Goal: Communication & Community: Answer question/provide support

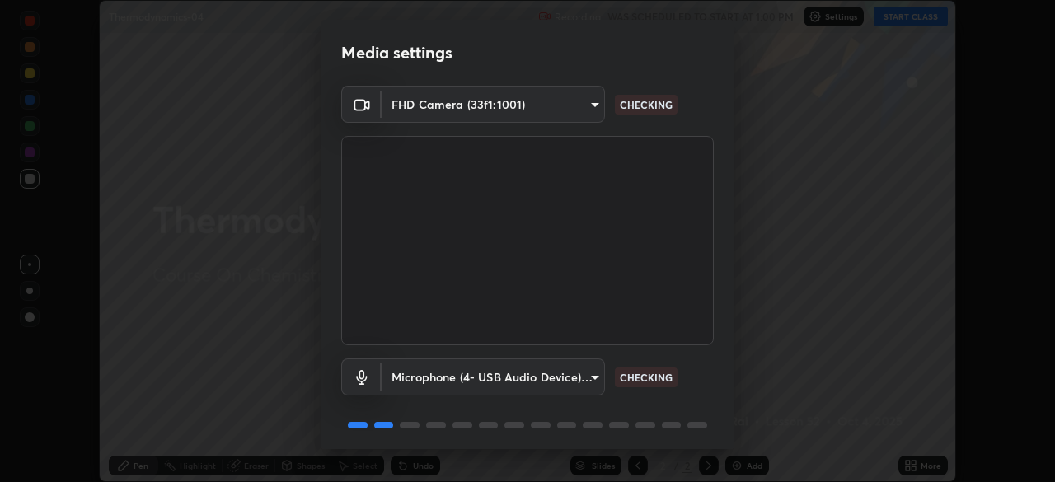
scroll to position [59, 0]
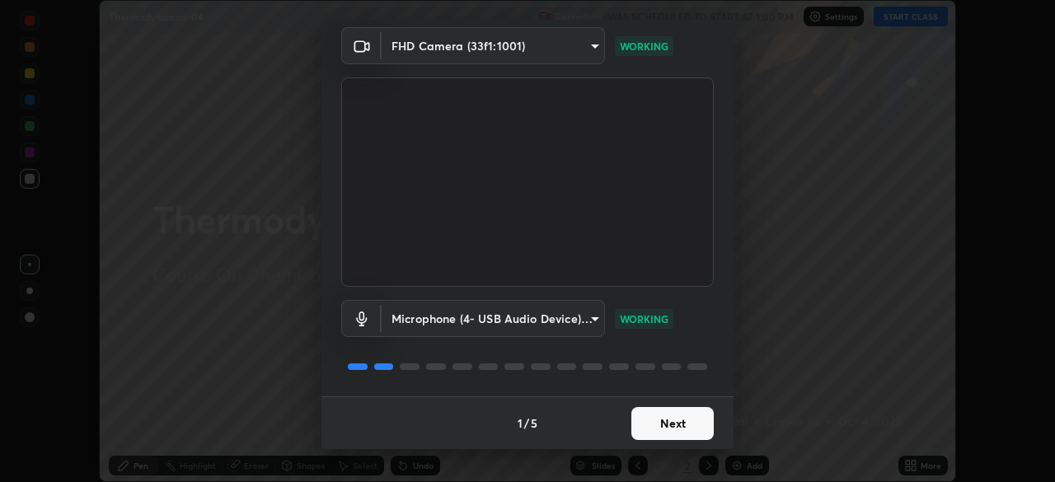
click at [671, 422] on button "Next" at bounding box center [672, 423] width 82 height 33
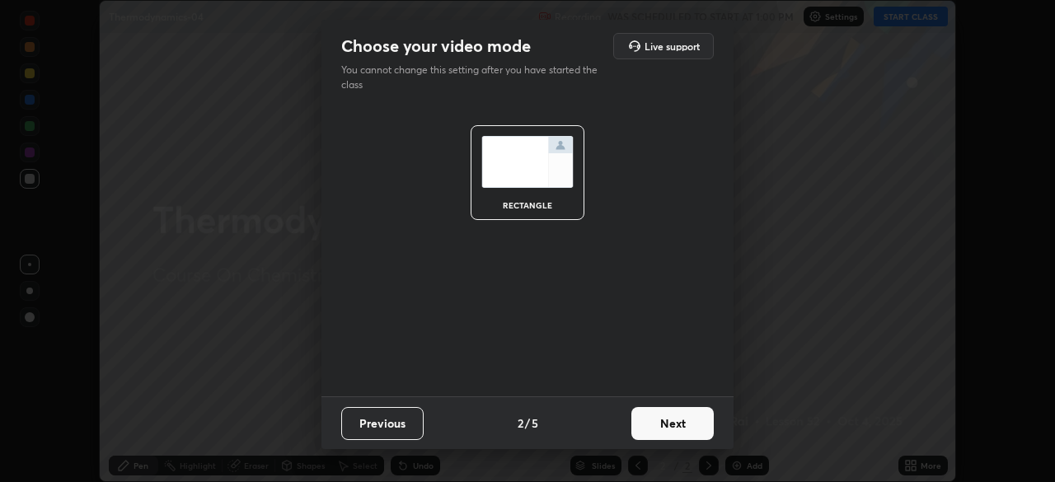
click at [674, 426] on button "Next" at bounding box center [672, 423] width 82 height 33
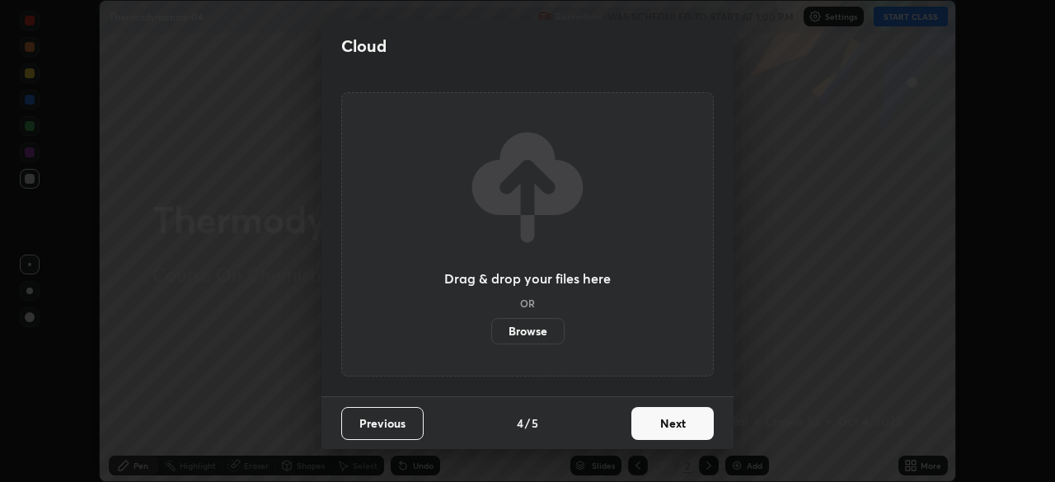
click at [678, 427] on button "Next" at bounding box center [672, 423] width 82 height 33
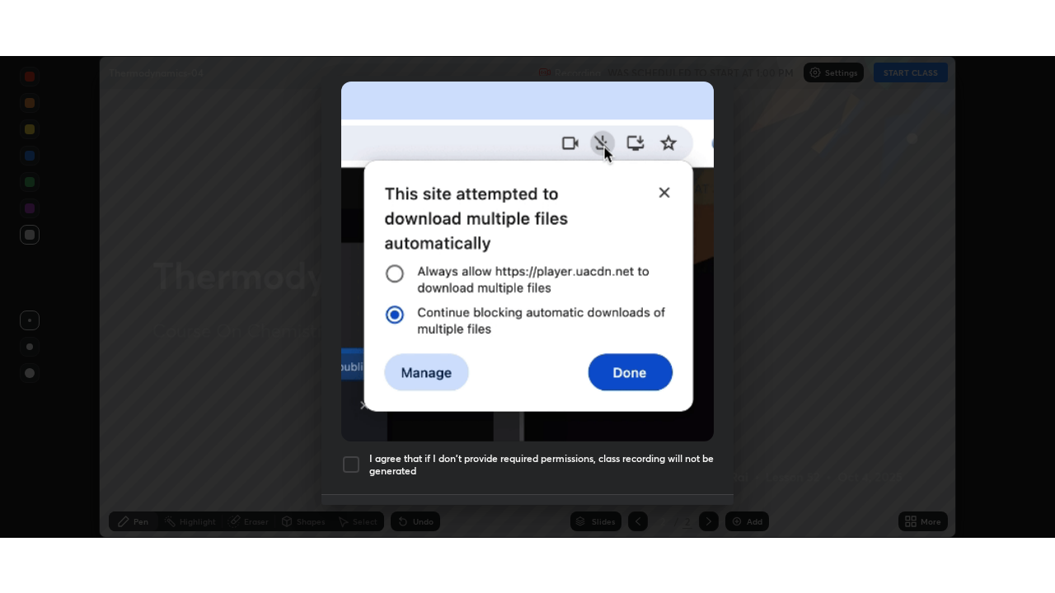
scroll to position [395, 0]
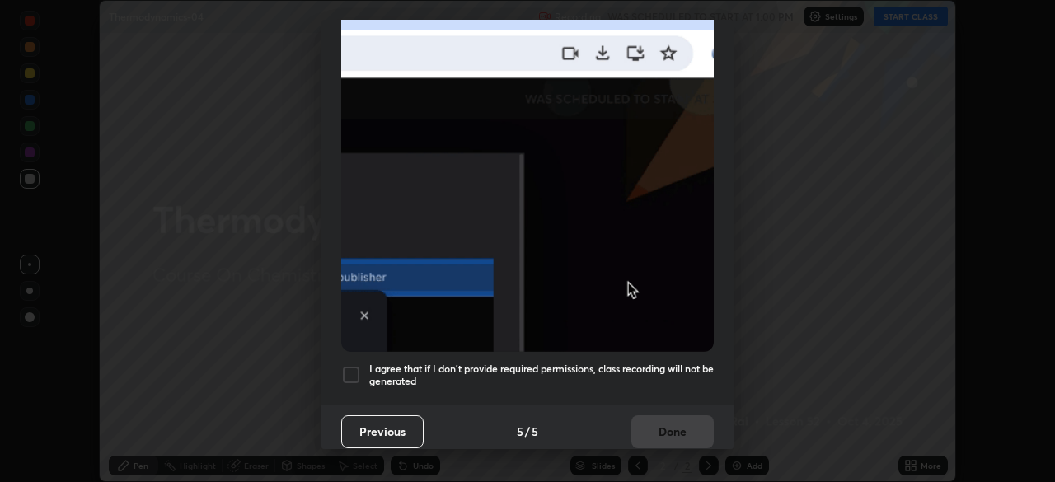
click at [351, 368] on div at bounding box center [351, 375] width 20 height 20
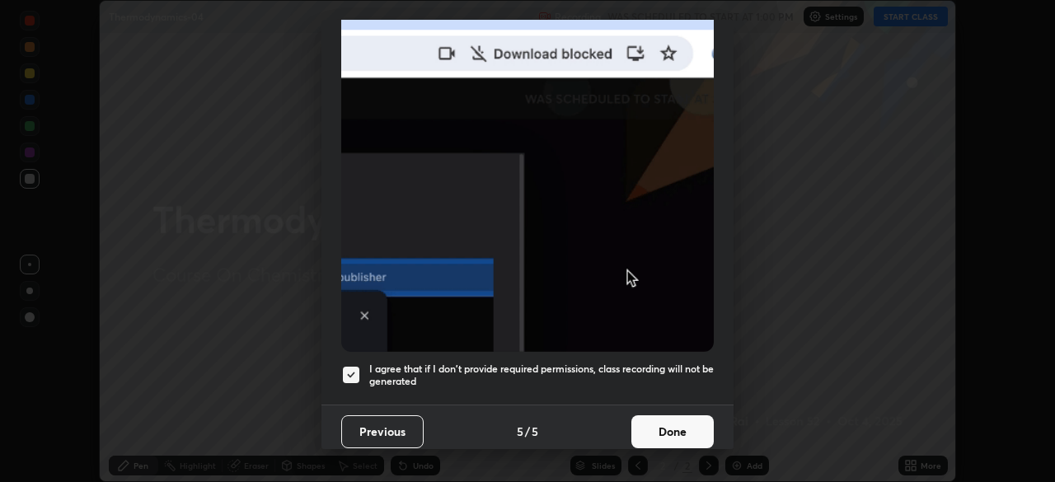
click at [660, 415] on button "Done" at bounding box center [672, 431] width 82 height 33
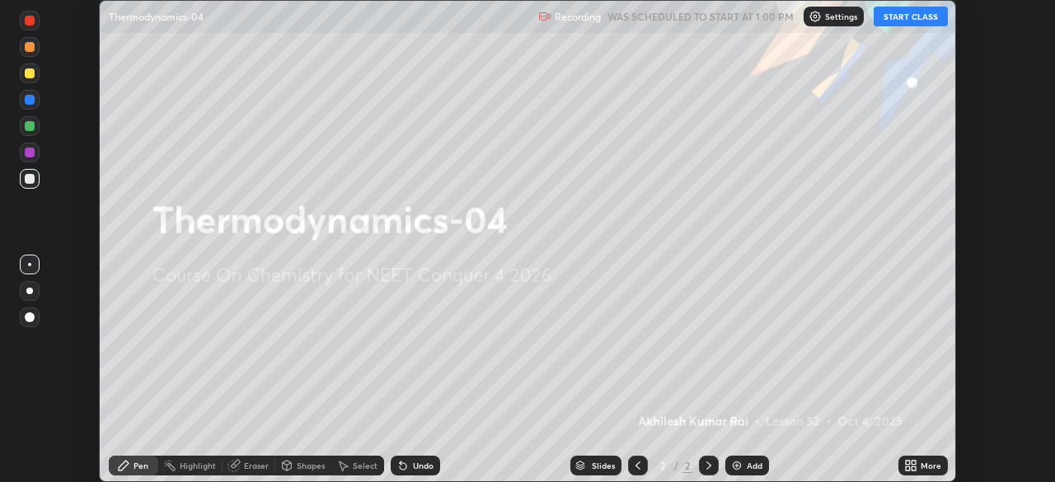
click at [902, 24] on button "START CLASS" at bounding box center [911, 17] width 74 height 20
click at [921, 462] on div "More" at bounding box center [931, 465] width 21 height 8
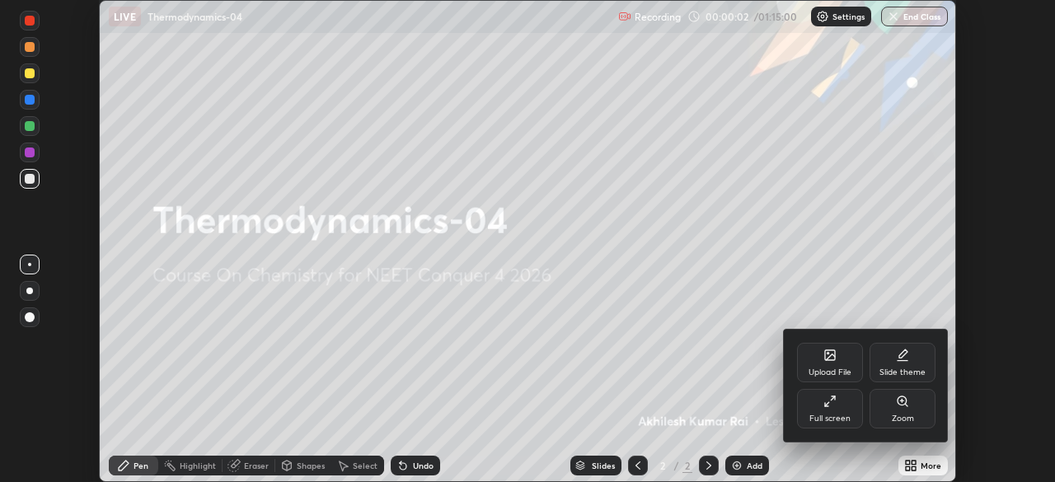
click at [829, 410] on div "Full screen" at bounding box center [830, 409] width 66 height 40
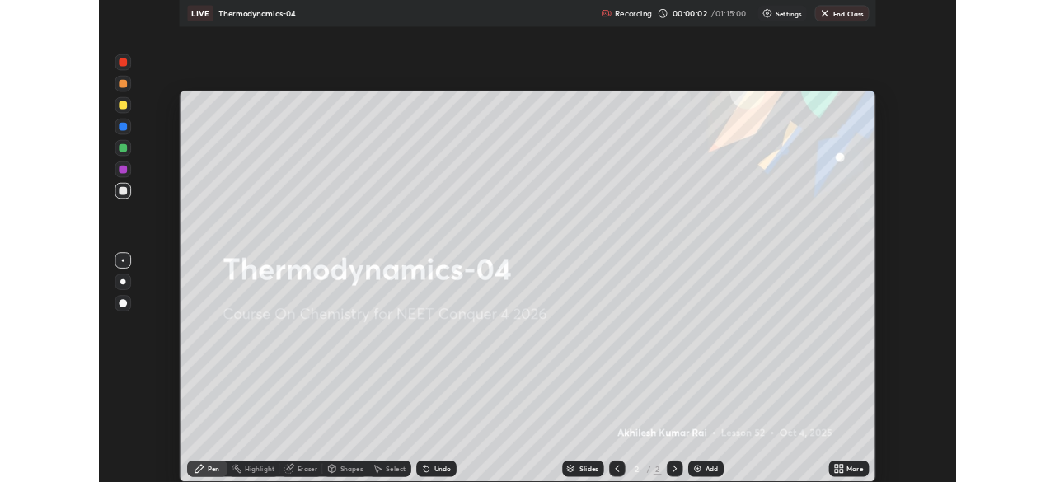
scroll to position [593, 1055]
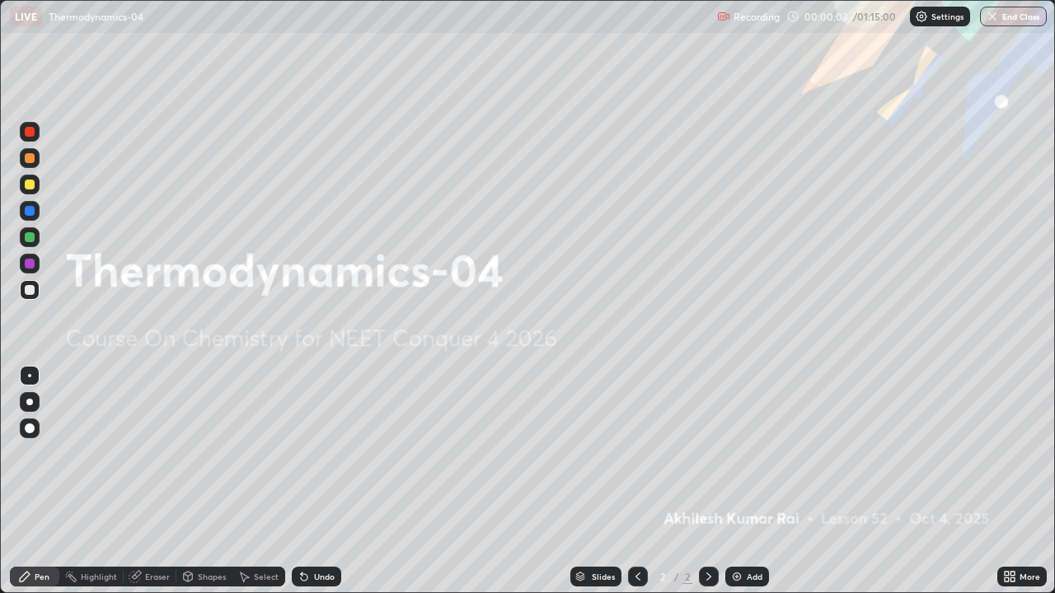
click at [758, 481] on div "Add" at bounding box center [755, 577] width 16 height 8
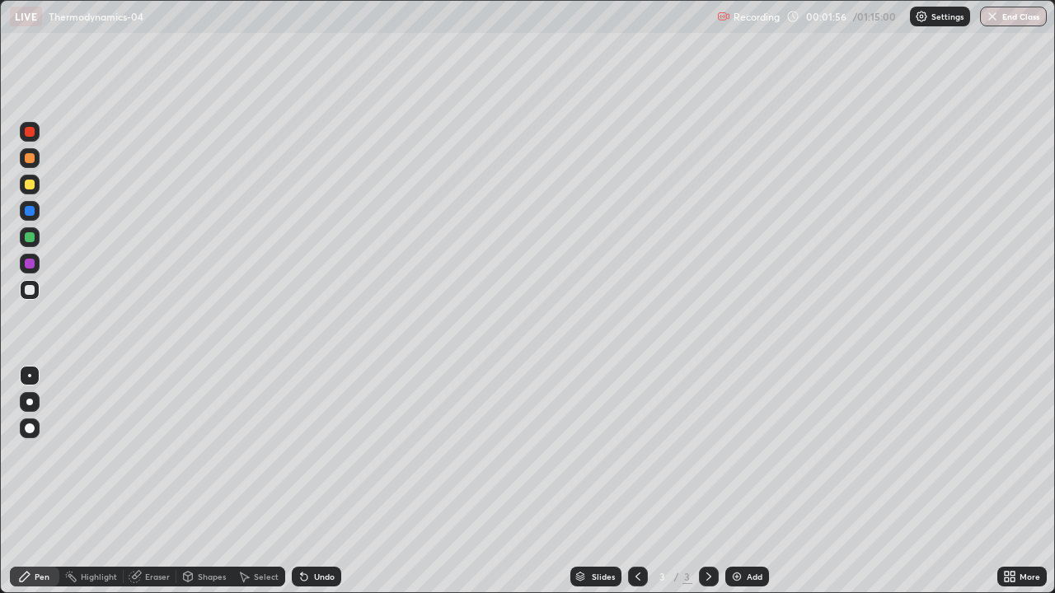
click at [37, 185] on div at bounding box center [30, 185] width 20 height 20
click at [32, 293] on div at bounding box center [30, 290] width 10 height 10
click at [25, 188] on div at bounding box center [30, 185] width 20 height 20
click at [739, 481] on img at bounding box center [736, 576] width 13 height 13
click at [30, 291] on div at bounding box center [30, 290] width 10 height 10
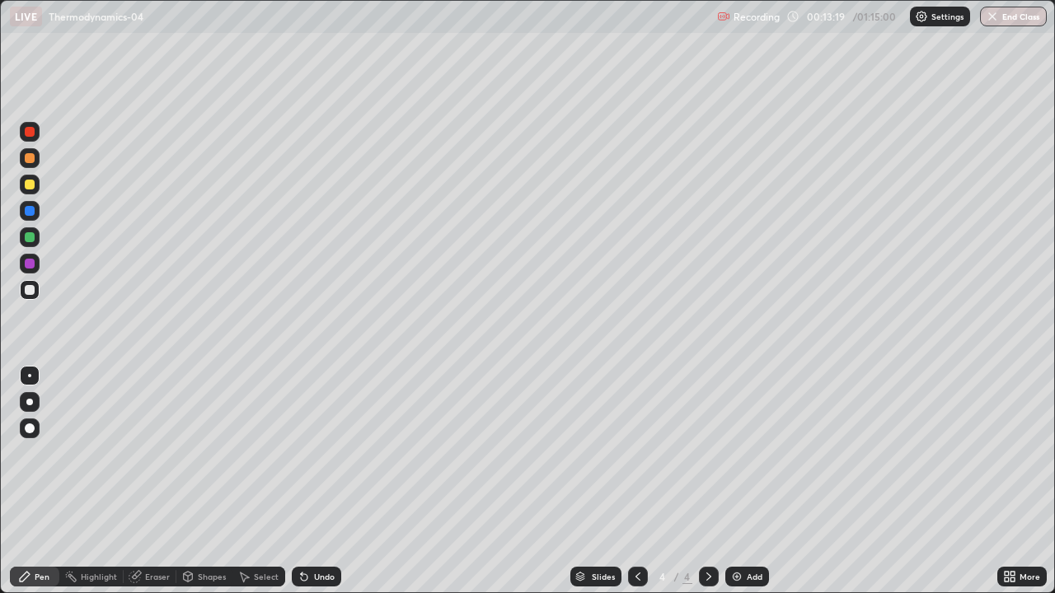
click at [152, 481] on div "Eraser" at bounding box center [157, 577] width 25 height 8
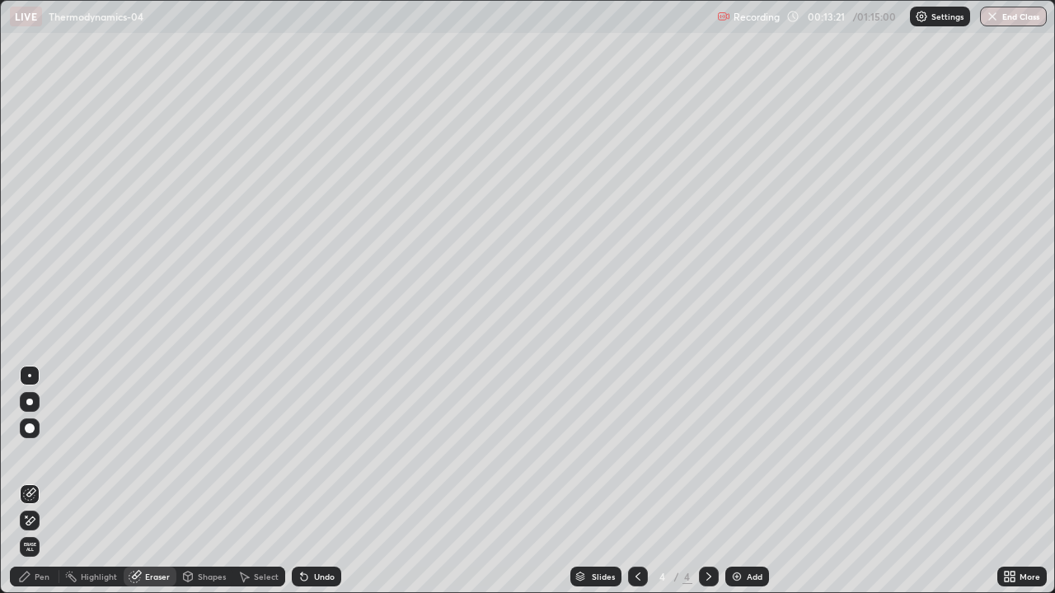
click at [39, 481] on div "Pen" at bounding box center [42, 577] width 15 height 8
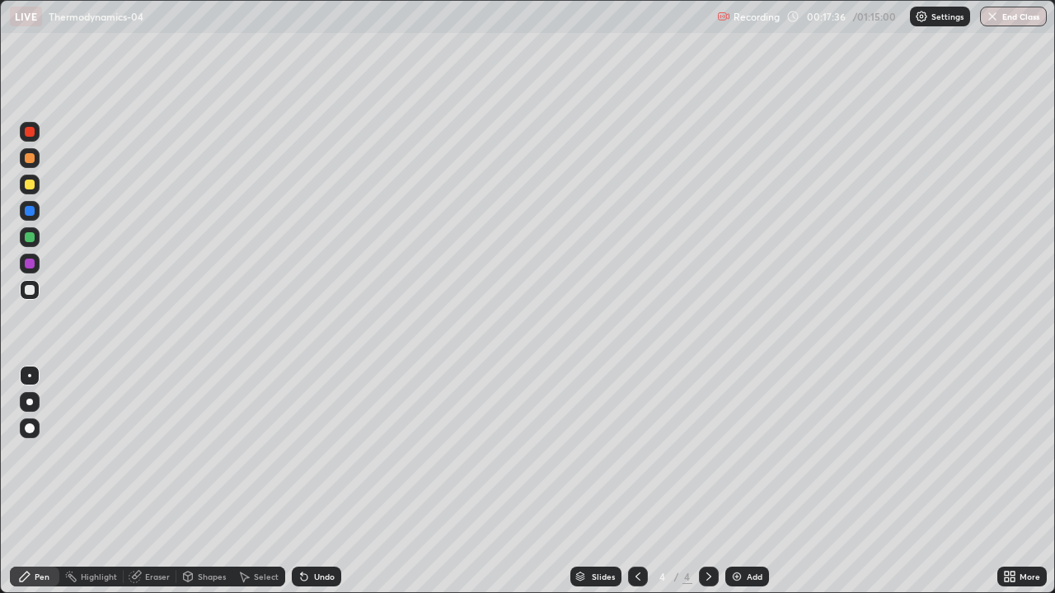
click at [748, 481] on div "Add" at bounding box center [755, 577] width 16 height 8
click at [30, 188] on div at bounding box center [30, 185] width 10 height 10
click at [151, 481] on div "Eraser" at bounding box center [157, 577] width 25 height 8
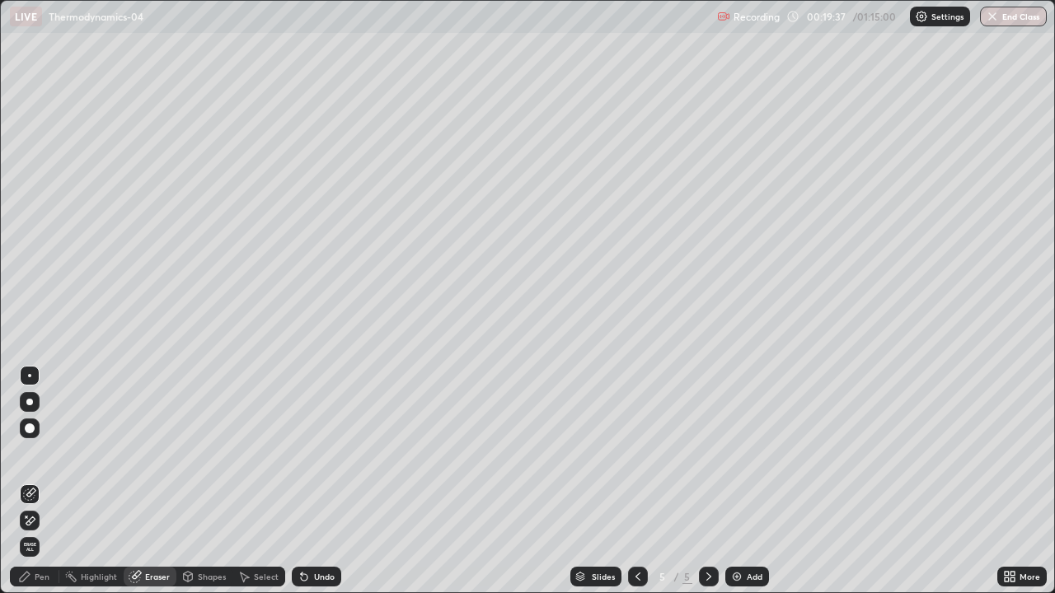
click at [40, 481] on div "Pen" at bounding box center [42, 577] width 15 height 8
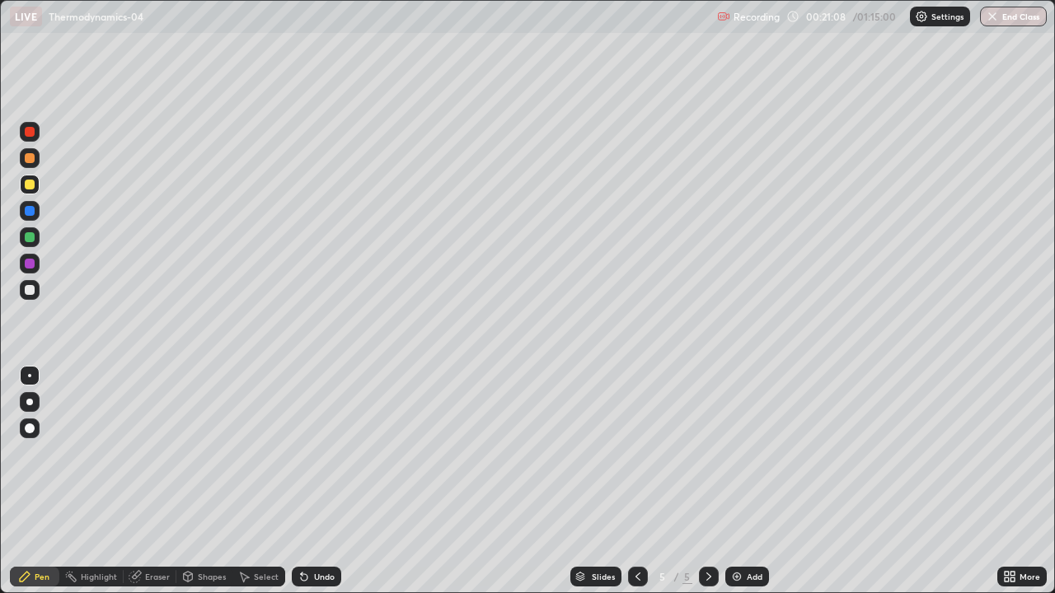
click at [744, 481] on div "Add" at bounding box center [747, 577] width 44 height 20
click at [33, 189] on div at bounding box center [30, 185] width 10 height 10
click at [35, 294] on div at bounding box center [30, 290] width 20 height 20
click at [764, 481] on div "Add" at bounding box center [747, 577] width 44 height 20
click at [35, 292] on div at bounding box center [30, 290] width 20 height 20
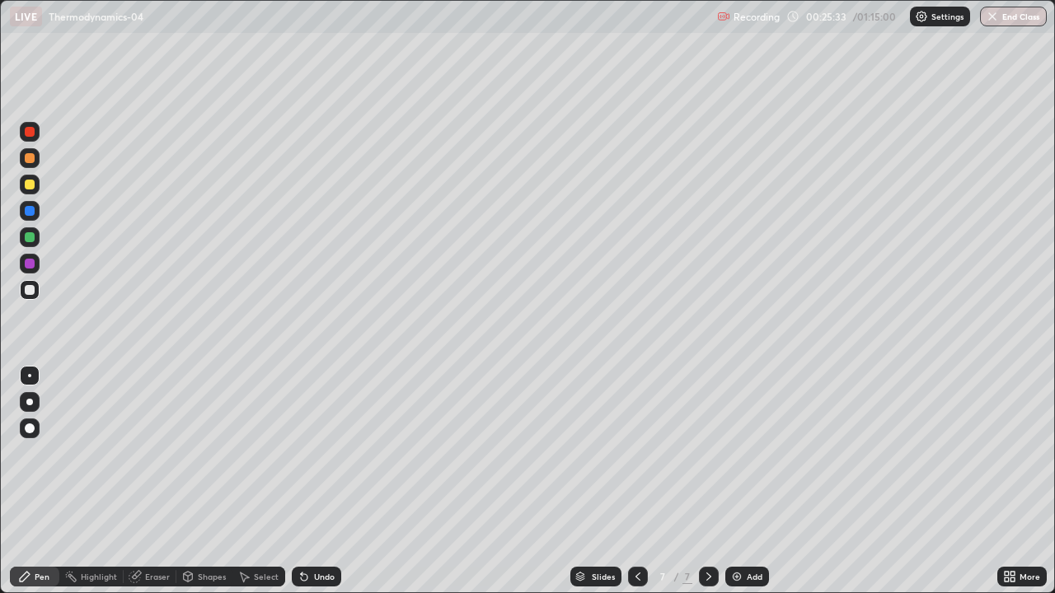
click at [31, 185] on div at bounding box center [30, 185] width 10 height 10
click at [636, 481] on icon at bounding box center [637, 576] width 13 height 13
click at [707, 481] on icon at bounding box center [708, 576] width 13 height 13
click at [700, 481] on div at bounding box center [709, 577] width 20 height 20
click at [635, 481] on icon at bounding box center [637, 576] width 13 height 13
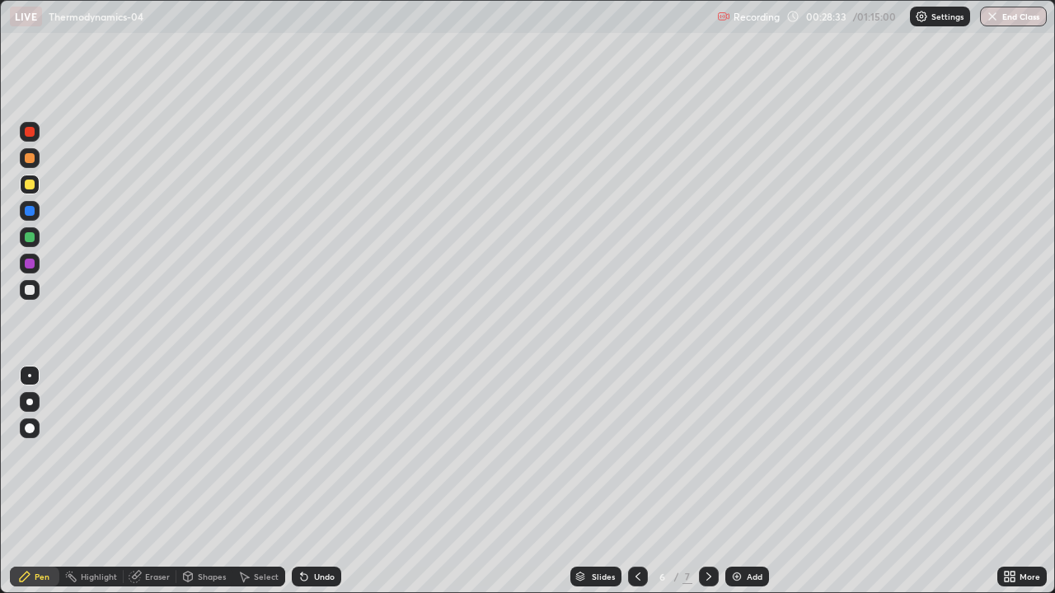
click at [705, 481] on icon at bounding box center [708, 576] width 13 height 13
click at [28, 292] on div at bounding box center [30, 290] width 10 height 10
click at [628, 481] on div at bounding box center [638, 577] width 20 height 20
click at [700, 481] on div at bounding box center [709, 577] width 20 height 20
click at [756, 481] on div "Add" at bounding box center [755, 577] width 16 height 8
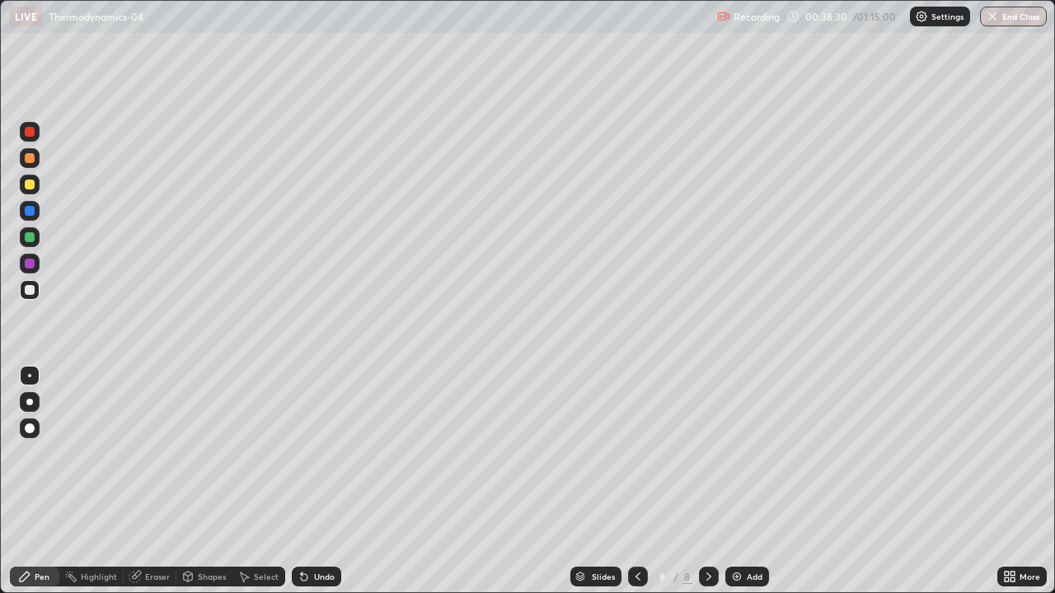
click at [32, 193] on div at bounding box center [30, 185] width 20 height 20
click at [643, 481] on div at bounding box center [638, 577] width 20 height 20
click at [699, 481] on div at bounding box center [709, 577] width 20 height 20
click at [738, 481] on img at bounding box center [736, 576] width 13 height 13
click at [31, 296] on div at bounding box center [30, 290] width 20 height 20
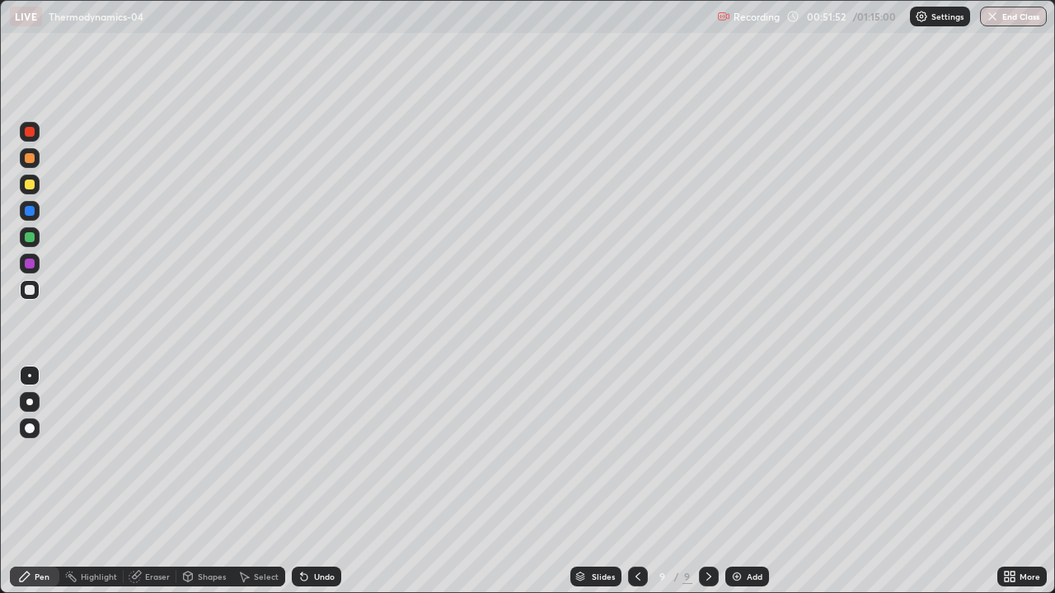
click at [154, 481] on div "Eraser" at bounding box center [157, 577] width 25 height 8
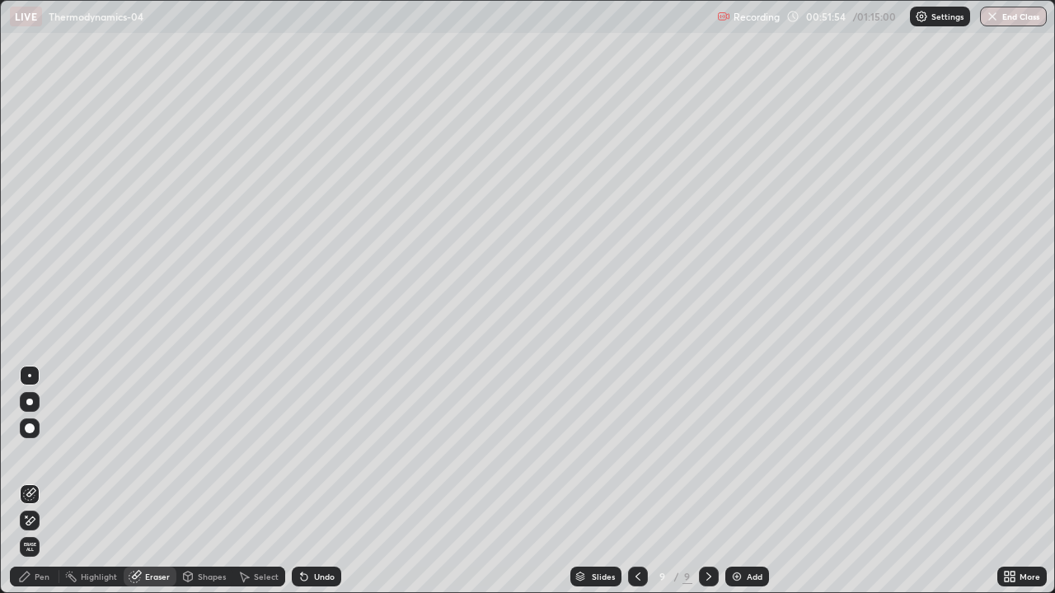
click at [34, 481] on div "Pen" at bounding box center [34, 577] width 49 height 20
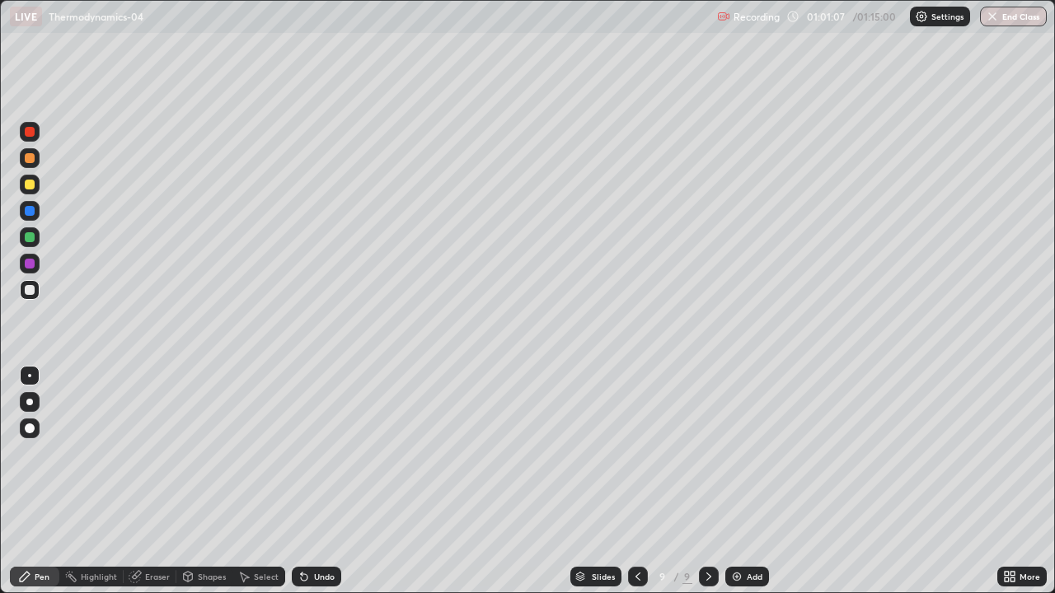
click at [735, 481] on img at bounding box center [736, 576] width 13 height 13
click at [1024, 19] on button "End Class" at bounding box center [1013, 17] width 67 height 20
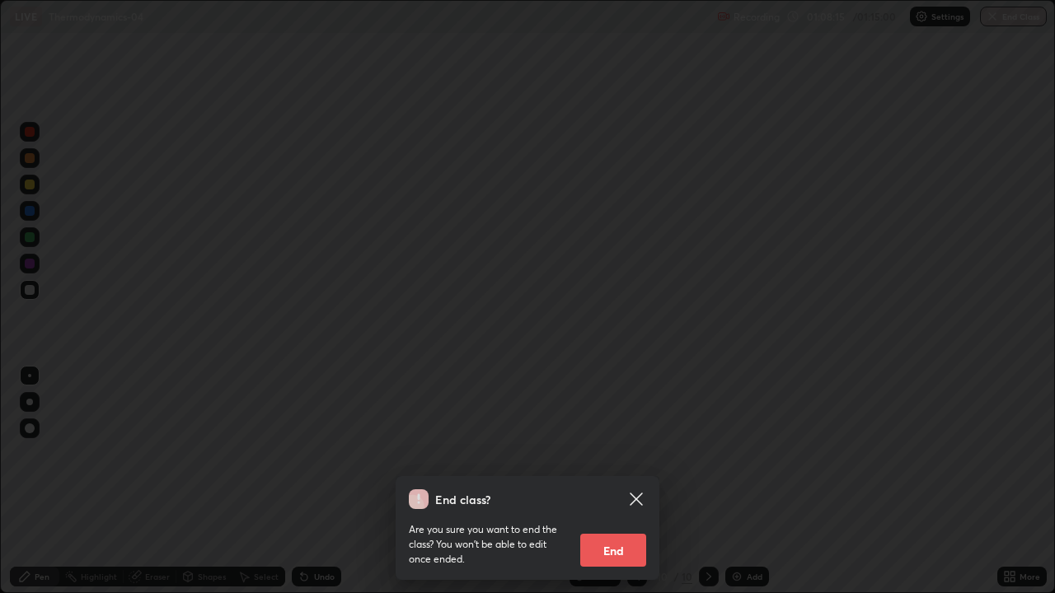
click at [630, 481] on button "End" at bounding box center [613, 550] width 66 height 33
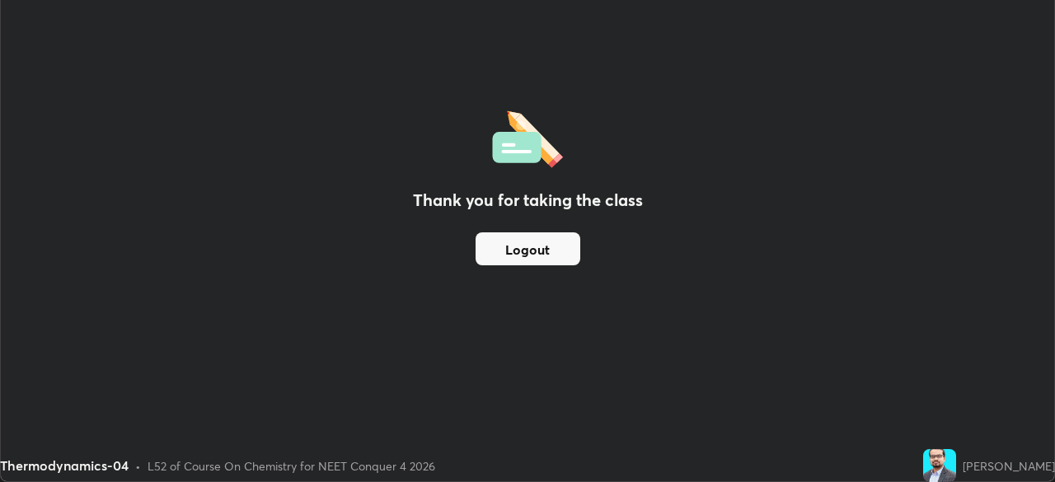
scroll to position [81927, 81355]
